Goal: Transaction & Acquisition: Download file/media

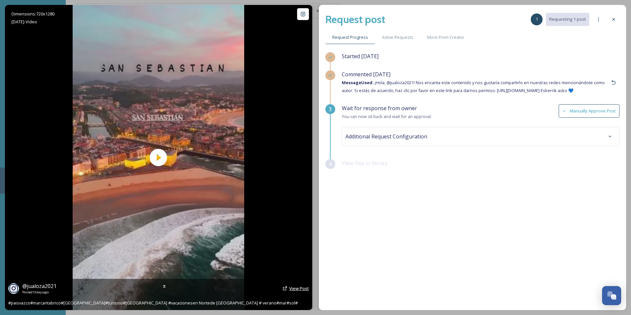
click at [300, 288] on span "View Post" at bounding box center [299, 288] width 20 height 6
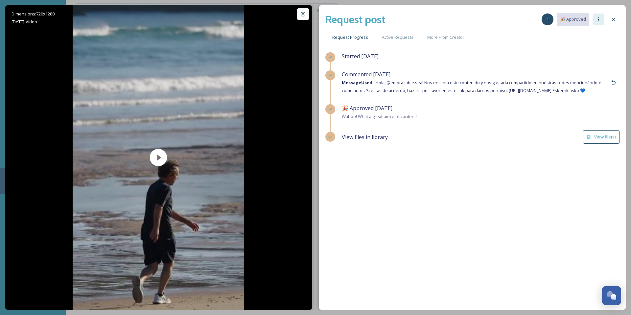
click at [598, 19] on icon at bounding box center [598, 19] width 1 height 4
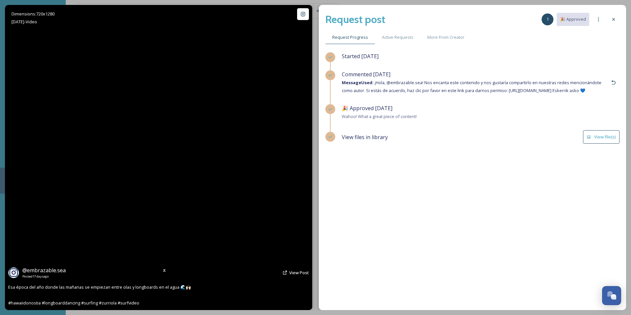
click at [67, 109] on div "Dimensions: 720 x 1280 Aug 11 - Video @ embrazable.sea Posted 17 days ago View …" at bounding box center [158, 157] width 307 height 305
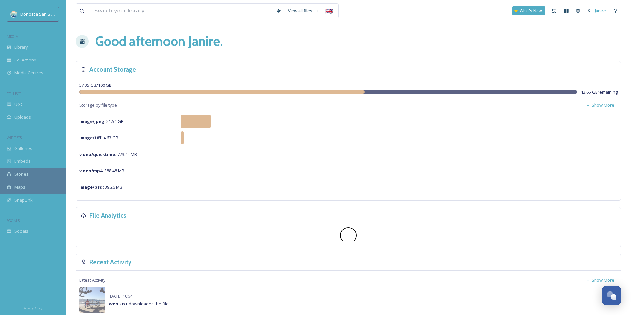
click at [28, 35] on div "MEDIA" at bounding box center [33, 36] width 66 height 9
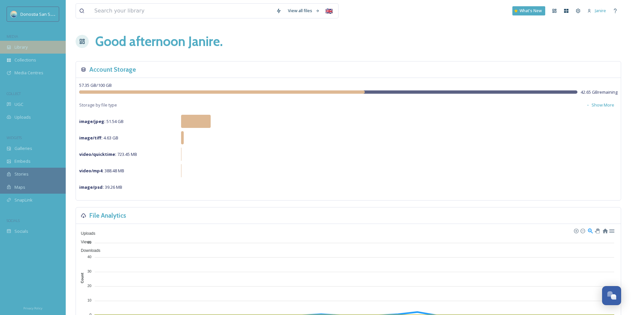
click at [29, 42] on div "Library" at bounding box center [33, 47] width 66 height 13
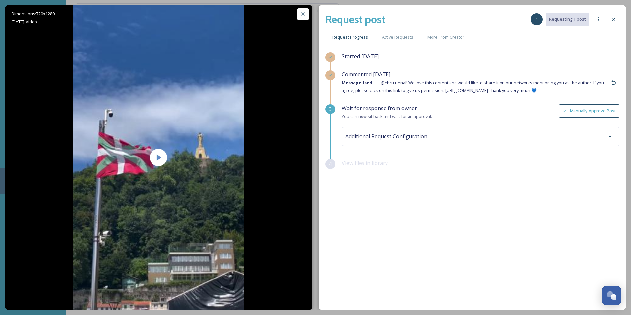
click at [442, 77] on div "Commented 3 days ago Message Used: Hi, @ebru.uenal! We love this content and wo…" at bounding box center [475, 82] width 266 height 24
click at [607, 108] on button "Manually Approve Post" at bounding box center [588, 110] width 61 height 13
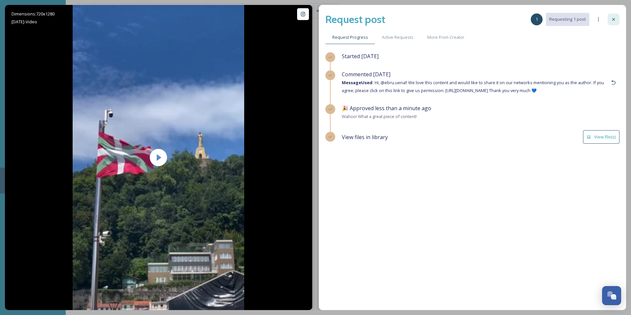
click at [613, 17] on icon at bounding box center [613, 19] width 5 height 5
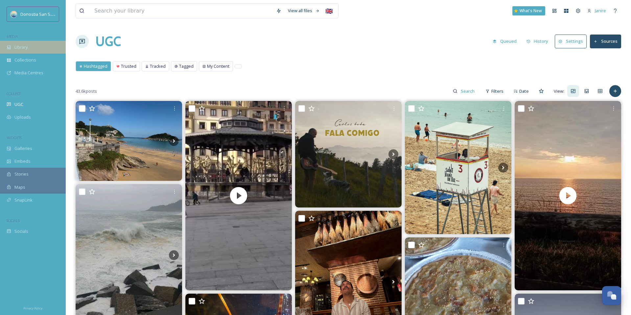
click at [22, 49] on span "Library" at bounding box center [20, 47] width 13 height 6
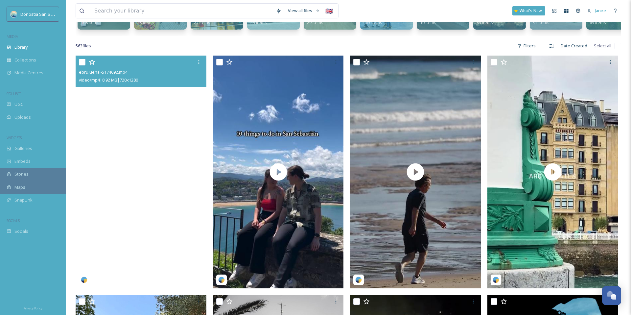
scroll to position [116, 0]
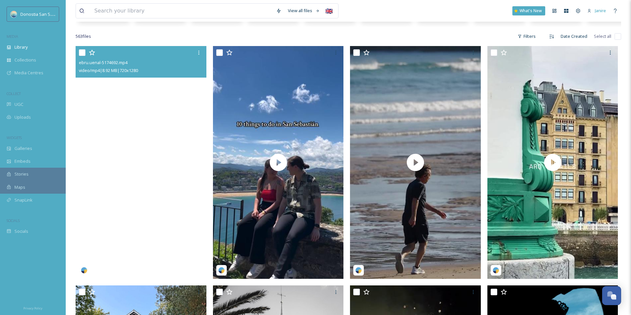
click at [124, 99] on video "ebru.uenal-5174692.mp4" at bounding box center [141, 162] width 131 height 233
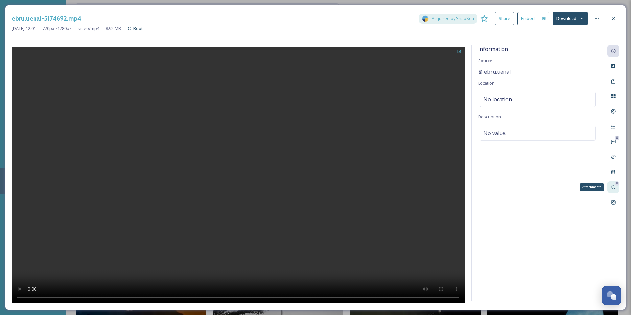
click at [616, 188] on div "0 Attachments" at bounding box center [613, 187] width 12 height 12
click at [592, 49] on icon at bounding box center [590, 50] width 5 height 5
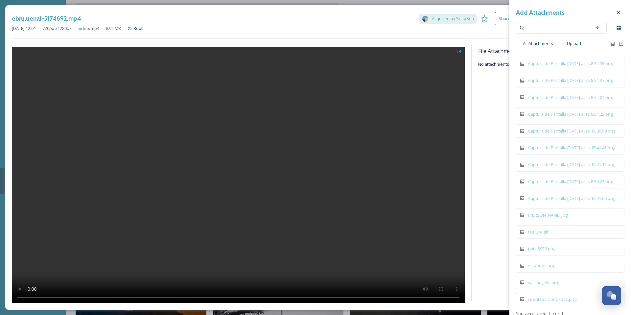
click at [574, 43] on span "Upload" at bounding box center [574, 43] width 14 height 6
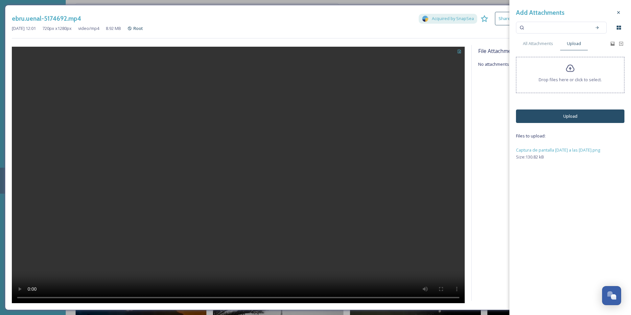
click at [568, 114] on button "Upload" at bounding box center [570, 115] width 108 height 13
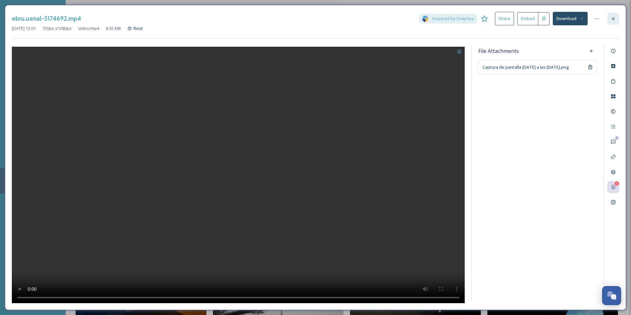
click at [612, 16] on icon at bounding box center [612, 18] width 5 height 5
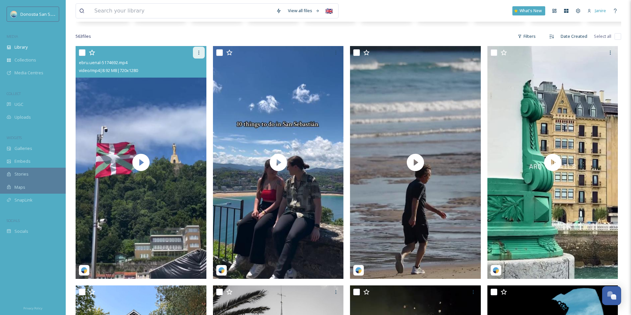
click at [193, 53] on div at bounding box center [199, 53] width 12 height 12
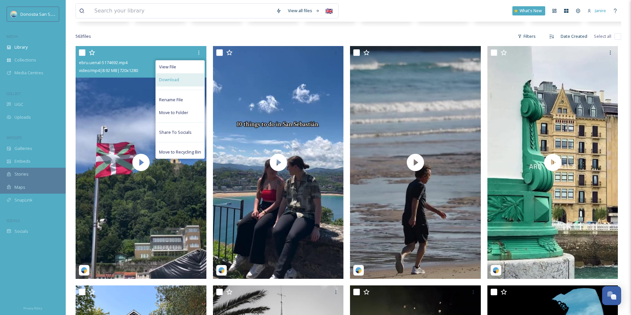
click at [195, 75] on div "Download" at bounding box center [180, 79] width 49 height 13
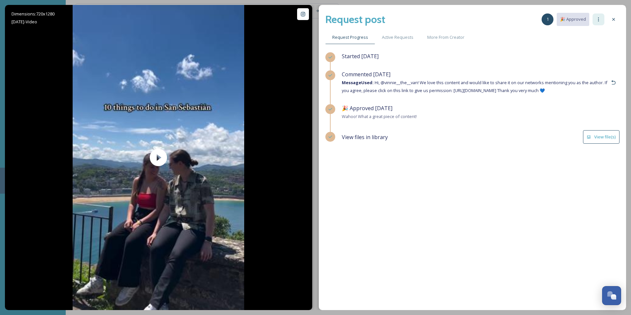
click at [599, 19] on icon at bounding box center [598, 19] width 5 height 5
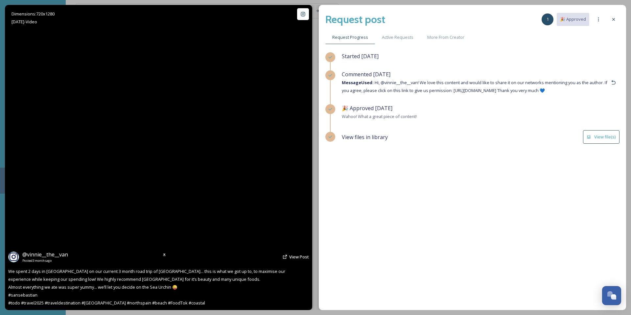
click at [203, 82] on video "We spent 2 days in San Sebastián on our current 3 month road trip of Europe... …" at bounding box center [158, 157] width 171 height 305
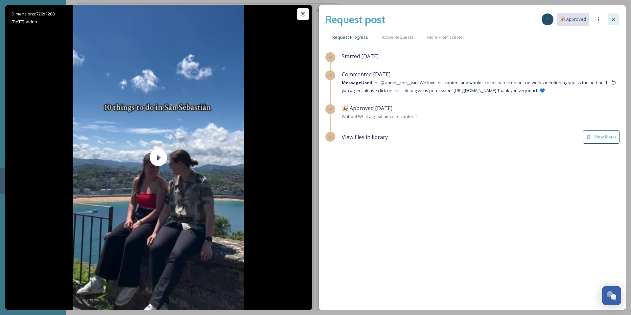
click at [610, 19] on div at bounding box center [613, 19] width 12 height 12
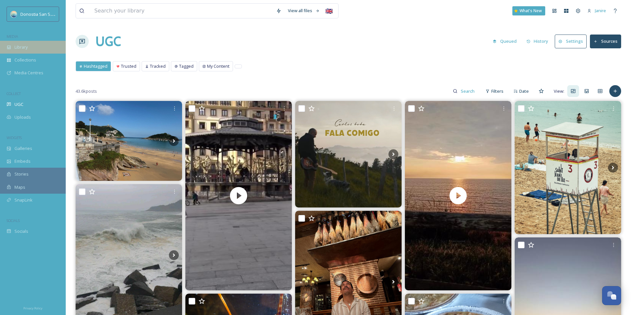
click at [39, 45] on div "Library" at bounding box center [33, 47] width 66 height 13
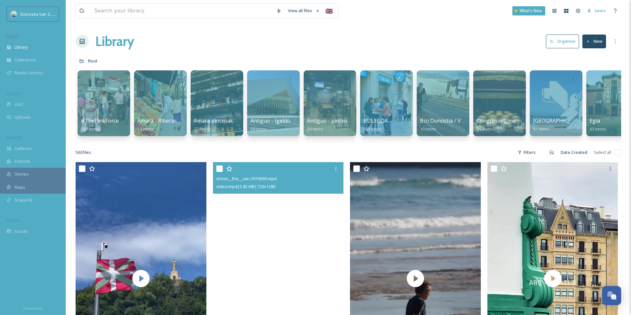
click at [261, 207] on video "vinnie__the__van-3910699.mp4" at bounding box center [278, 278] width 131 height 233
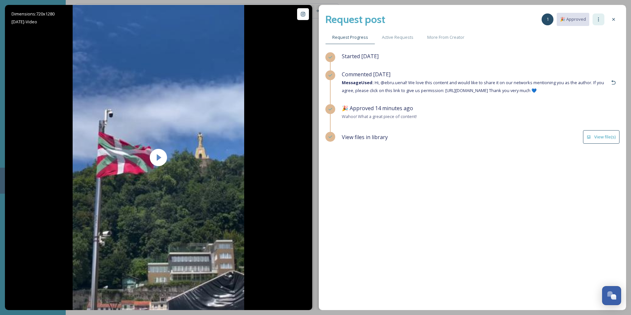
click at [593, 20] on div at bounding box center [598, 19] width 12 height 12
click at [619, 17] on div "Request post 1 🎉 Approved Request Progress Active Requests More From Creator St…" at bounding box center [472, 157] width 307 height 305
click at [615, 18] on icon at bounding box center [613, 19] width 5 height 5
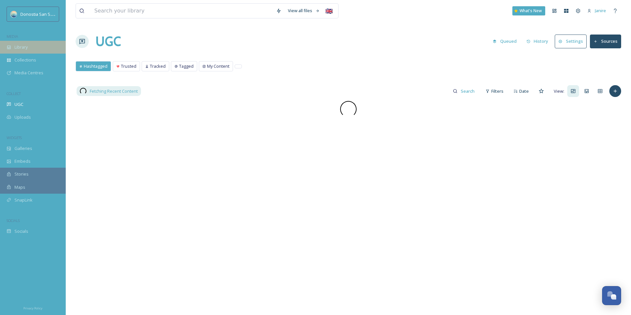
click at [39, 48] on div "Library" at bounding box center [33, 47] width 66 height 13
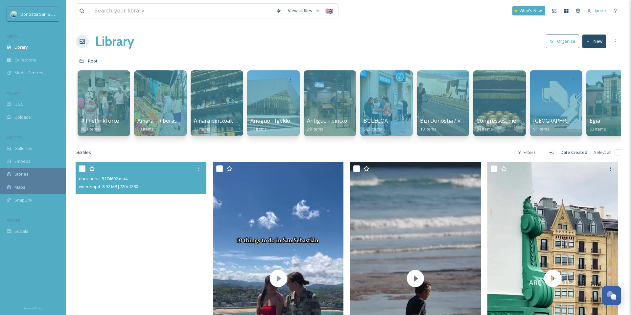
click at [159, 204] on video "ebru.uenal-5174692.mp4" at bounding box center [141, 278] width 131 height 233
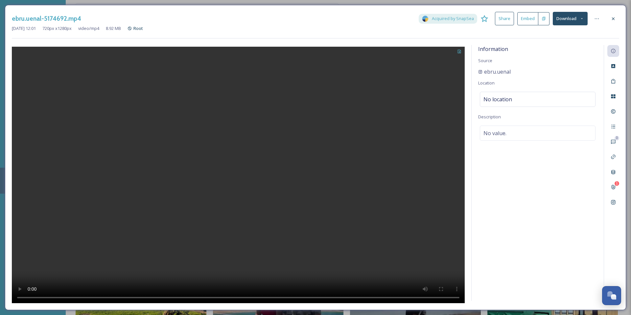
click at [573, 21] on button "Download" at bounding box center [569, 18] width 35 height 13
click at [571, 33] on span "Download Original (720 x 1280)" at bounding box center [553, 34] width 60 height 6
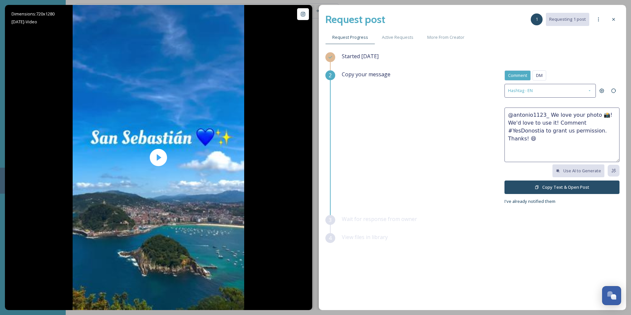
click at [596, 136] on textarea "@antonio1123_ We love your photo 📸! We'd love to use it! Comment #YesDonostia t…" at bounding box center [561, 134] width 115 height 55
drag, startPoint x: 593, startPoint y: 131, endPoint x: 544, endPoint y: 127, distance: 49.1
click at [534, 127] on textarea "@antonio1123_ We love your photo 📸! We'd love to use it! Comment #YesDonostia t…" at bounding box center [561, 134] width 115 height 55
click at [567, 129] on textarea "@antonio1123_ We love your photo 📸! We'd love to use it! Comment #YesDonostia t…" at bounding box center [561, 134] width 115 height 55
click at [557, 131] on textarea "@antonio1123_ We love your photo 📸! We'd love to use it! Comment #YesDonostia t…" at bounding box center [561, 134] width 115 height 55
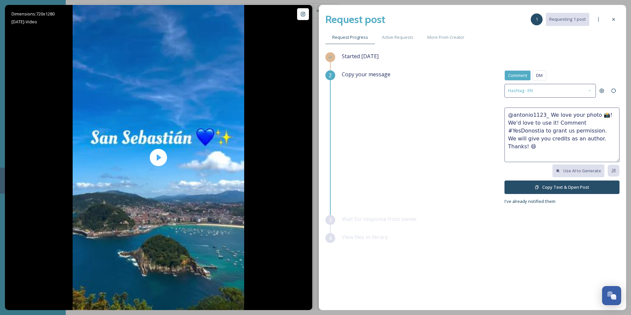
type textarea "@antonio1123_ We love your photo 📸! We'd love to use it! Comment #YesDonostia t…"
click at [520, 75] on span "Comment" at bounding box center [517, 75] width 19 height 6
click at [541, 76] on span "DM" at bounding box center [539, 75] width 7 height 6
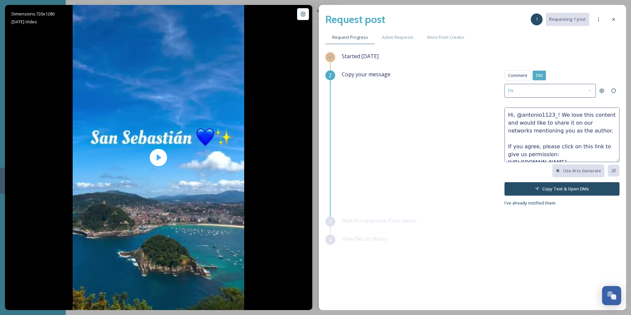
click at [575, 186] on button "Copy Text & Open DMs" at bounding box center [561, 188] width 115 height 13
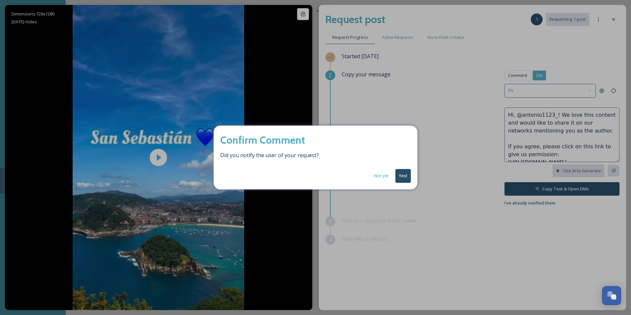
click at [405, 176] on button "Yes!" at bounding box center [402, 175] width 15 height 13
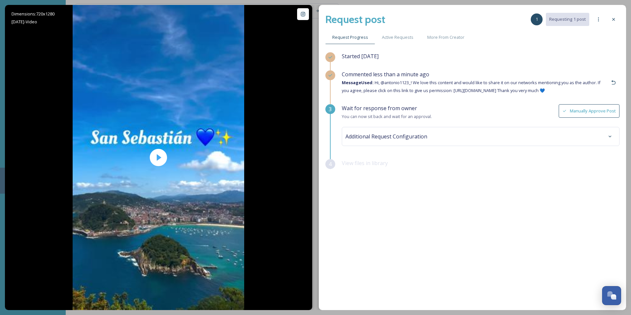
click at [440, 82] on span "Message Used: Hi, @antonio1123_! We love this content and would like to share i…" at bounding box center [471, 86] width 258 height 14
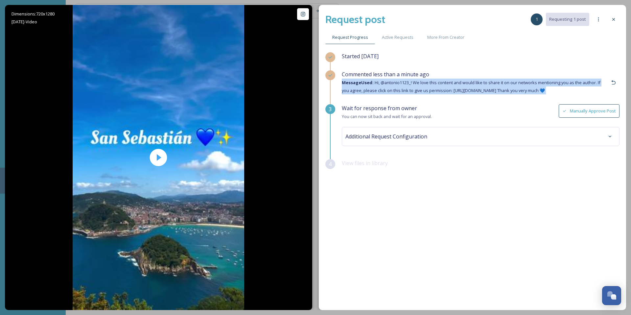
click at [440, 82] on span "Message Used: Hi, @antonio1123_! We love this content and would like to share i…" at bounding box center [471, 86] width 258 height 14
